Goal: Ask a question

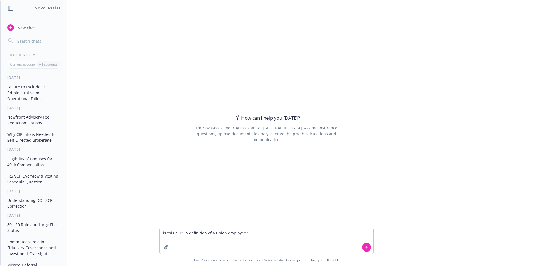
type textarea "is this a 403b definition of a union employee? An Employee who is eligible to p…"
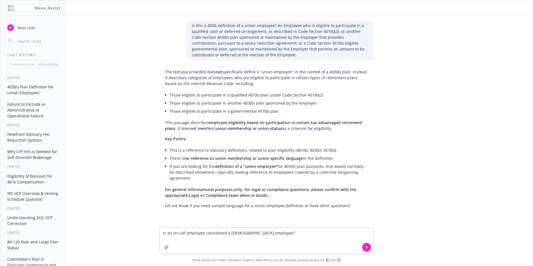
drag, startPoint x: 210, startPoint y: 233, endPoint x: 226, endPoint y: 247, distance: 20.8
click at [226, 247] on textarea "is an on-call employee considered a [DEMOGRAPHIC_DATA] employee?" at bounding box center [266, 241] width 213 height 26
type textarea "is an on-call employee considered a [DEMOGRAPHIC_DATA] employee?"
click at [365, 249] on icon at bounding box center [366, 247] width 4 height 4
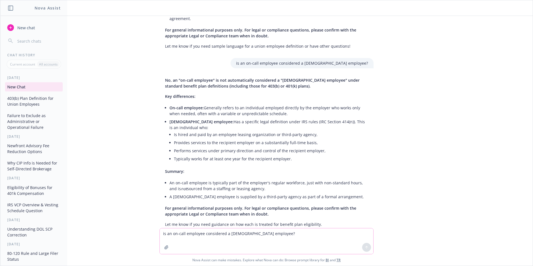
scroll to position [174, 0]
